Goal: Find specific page/section: Find specific page/section

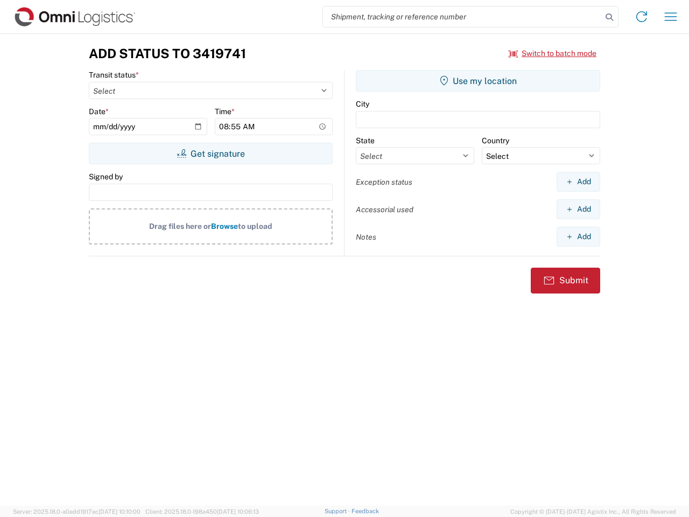
click at [463, 17] on input "search" at bounding box center [462, 16] width 279 height 20
click at [610, 17] on icon at bounding box center [609, 17] width 15 height 15
click at [642, 17] on icon at bounding box center [641, 16] width 17 height 17
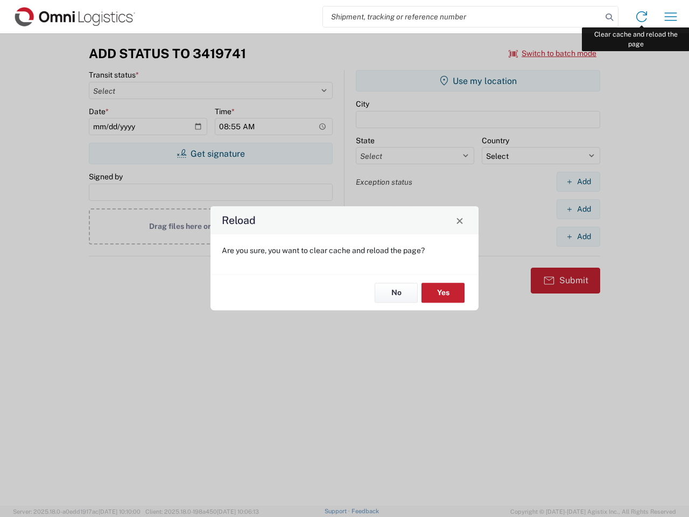
click at [671, 17] on div "Reload Are you sure, you want to clear cache and reload the page? No Yes" at bounding box center [344, 258] width 689 height 517
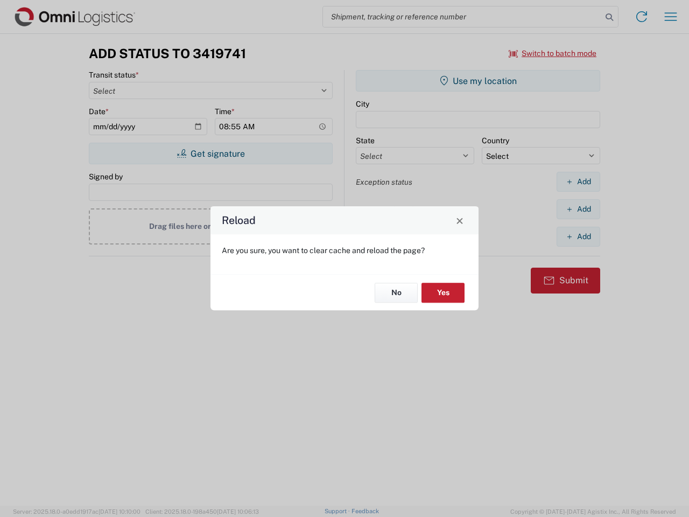
click at [553, 53] on div "Reload Are you sure, you want to clear cache and reload the page? No Yes" at bounding box center [344, 258] width 689 height 517
click at [211, 153] on div "Reload Are you sure, you want to clear cache and reload the page? No Yes" at bounding box center [344, 258] width 689 height 517
click at [478, 81] on div "Reload Are you sure, you want to clear cache and reload the page? No Yes" at bounding box center [344, 258] width 689 height 517
click at [578, 181] on div "Reload Are you sure, you want to clear cache and reload the page? No Yes" at bounding box center [344, 258] width 689 height 517
click at [578, 209] on div "Reload Are you sure, you want to clear cache and reload the page? No Yes" at bounding box center [344, 258] width 689 height 517
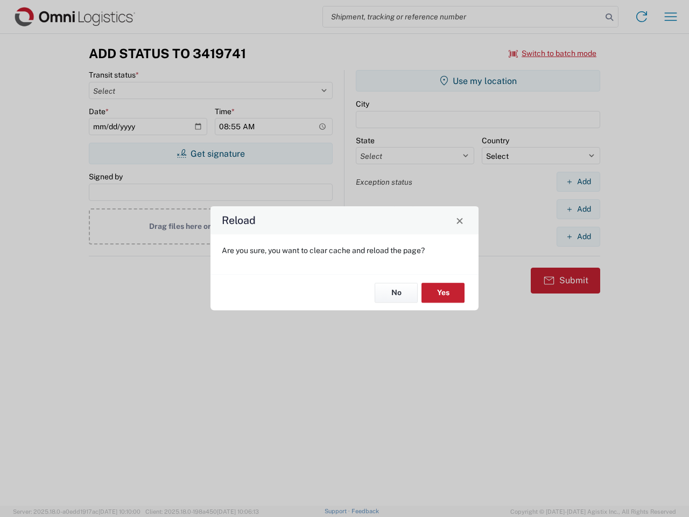
click at [578, 236] on div "Reload Are you sure, you want to clear cache and reload the page? No Yes" at bounding box center [344, 258] width 689 height 517
